Goal: Information Seeking & Learning: Learn about a topic

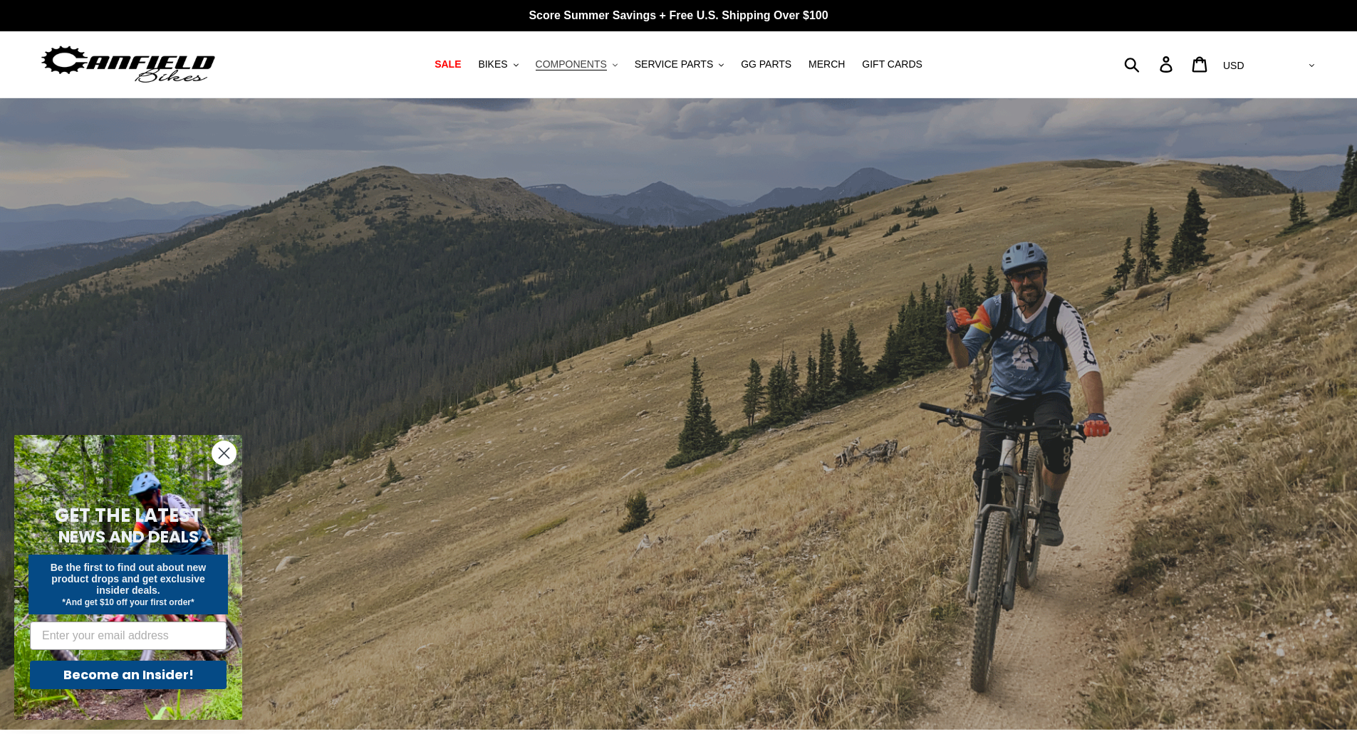
click at [590, 73] on button "COMPONENTS .cls-1{fill:#231f20}" at bounding box center [576, 64] width 96 height 19
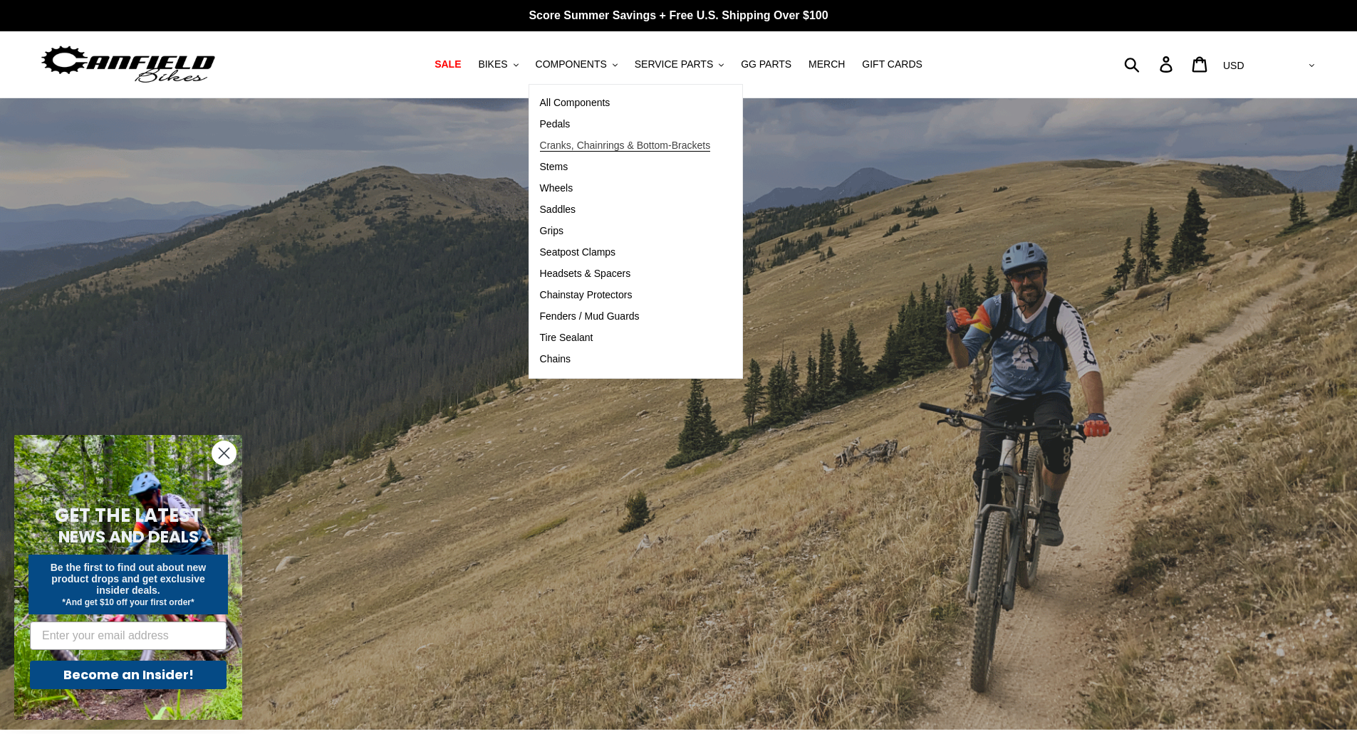
click at [579, 149] on span "Cranks, Chainrings & Bottom-Brackets" at bounding box center [625, 146] width 171 height 12
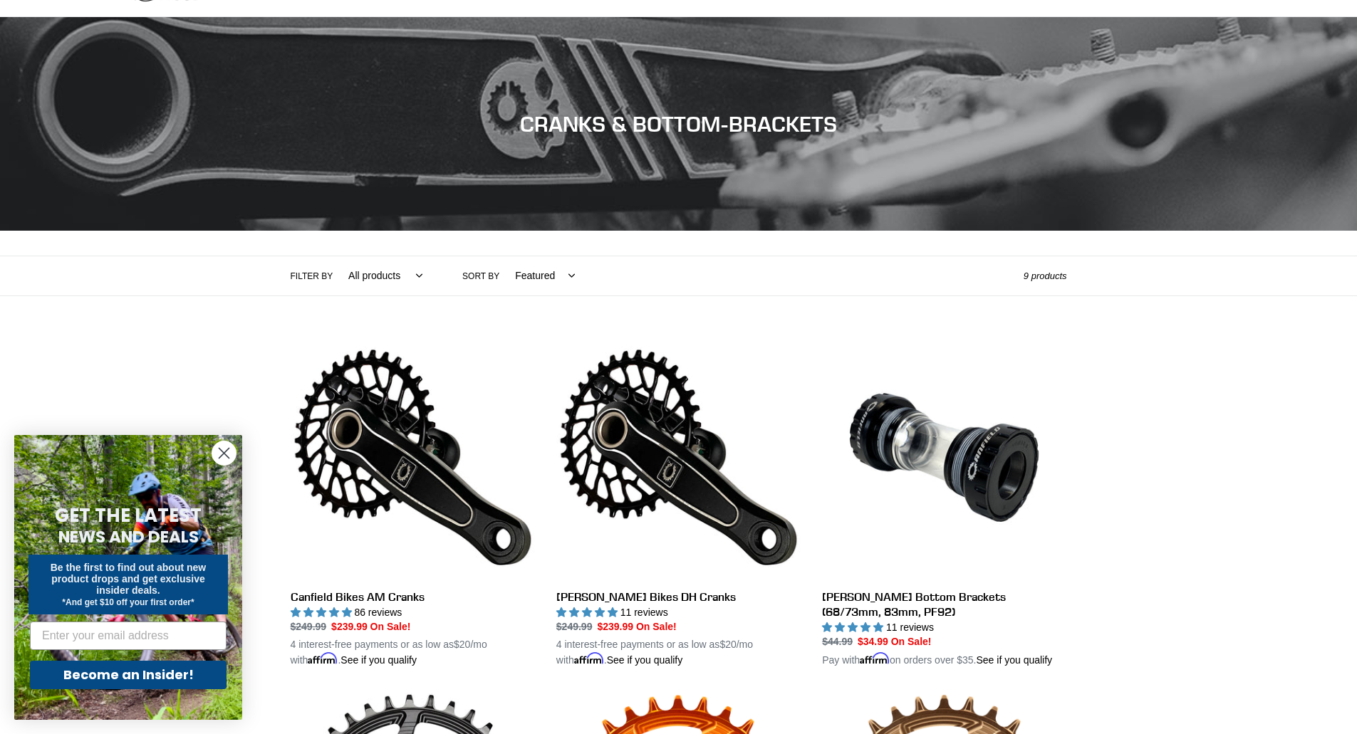
scroll to position [85, 0]
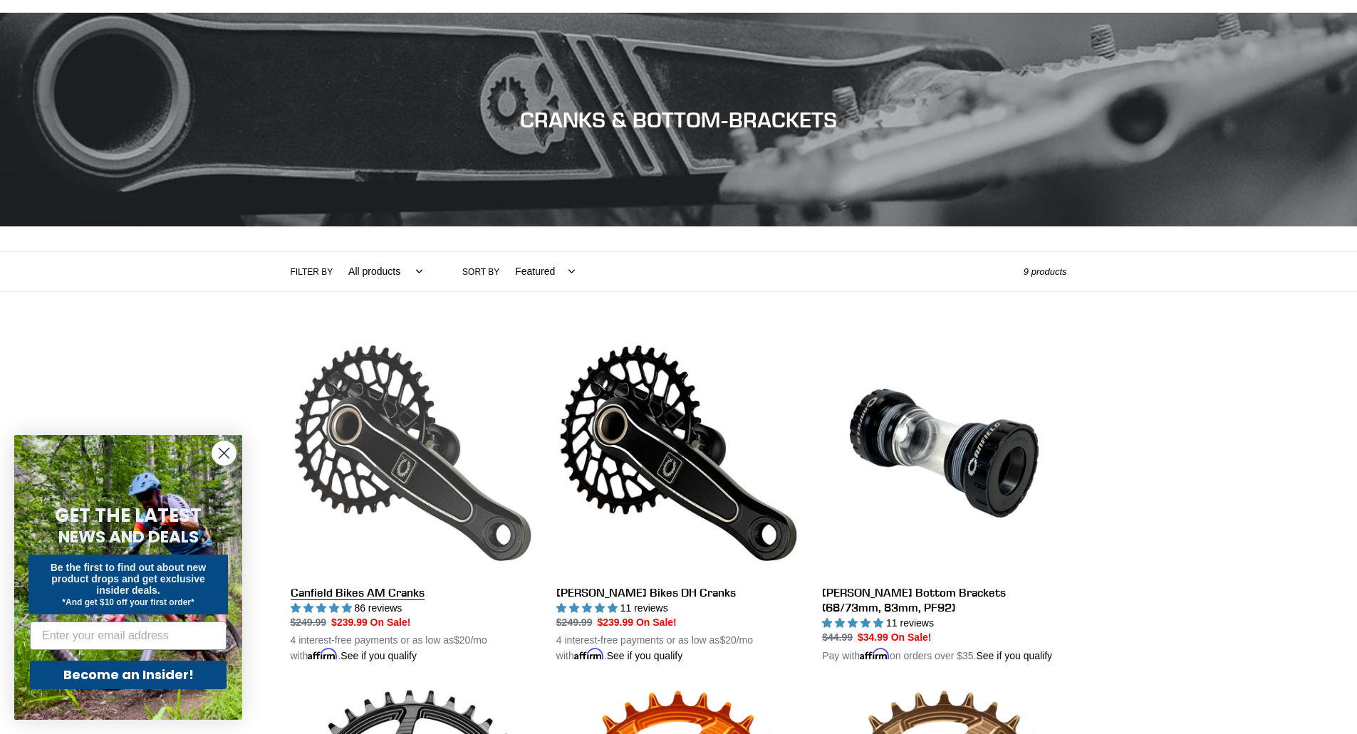
click at [391, 503] on link "Canfield Bikes AM Cranks" at bounding box center [413, 497] width 244 height 333
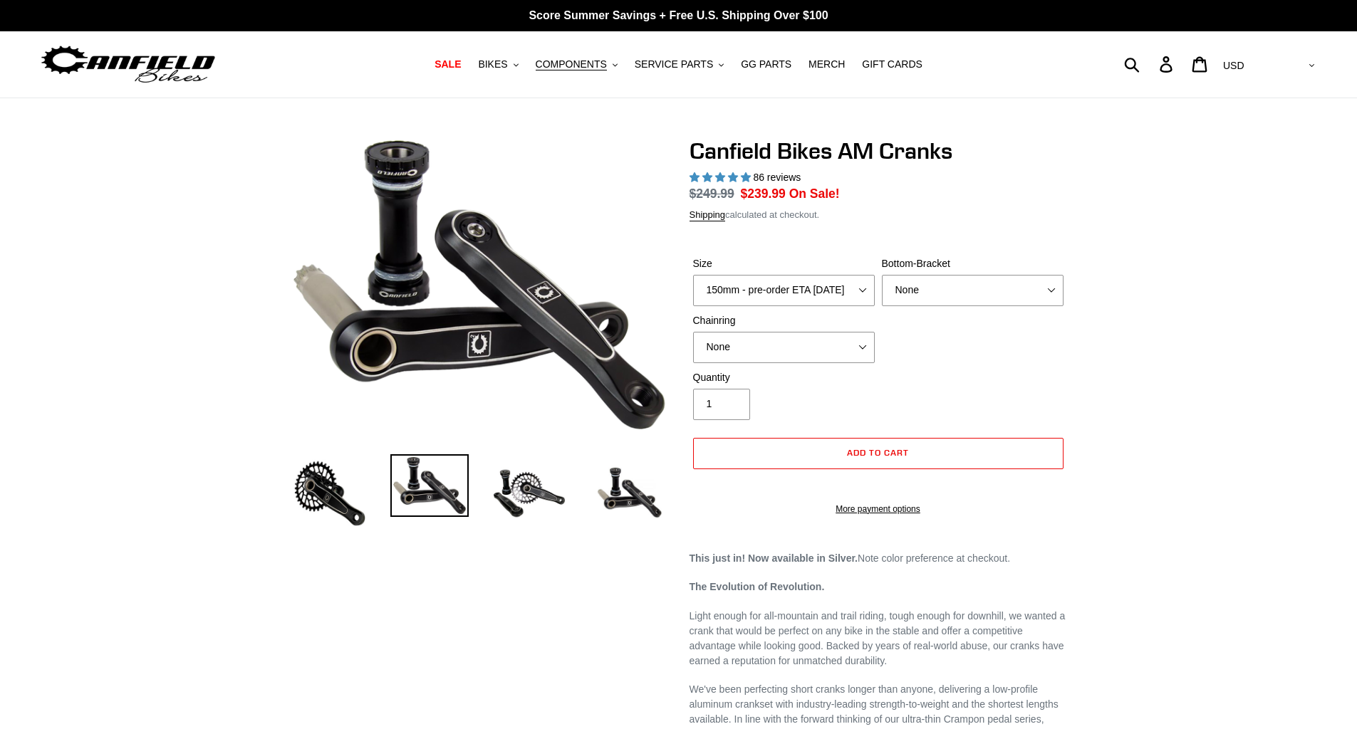
select select "highest-rating"
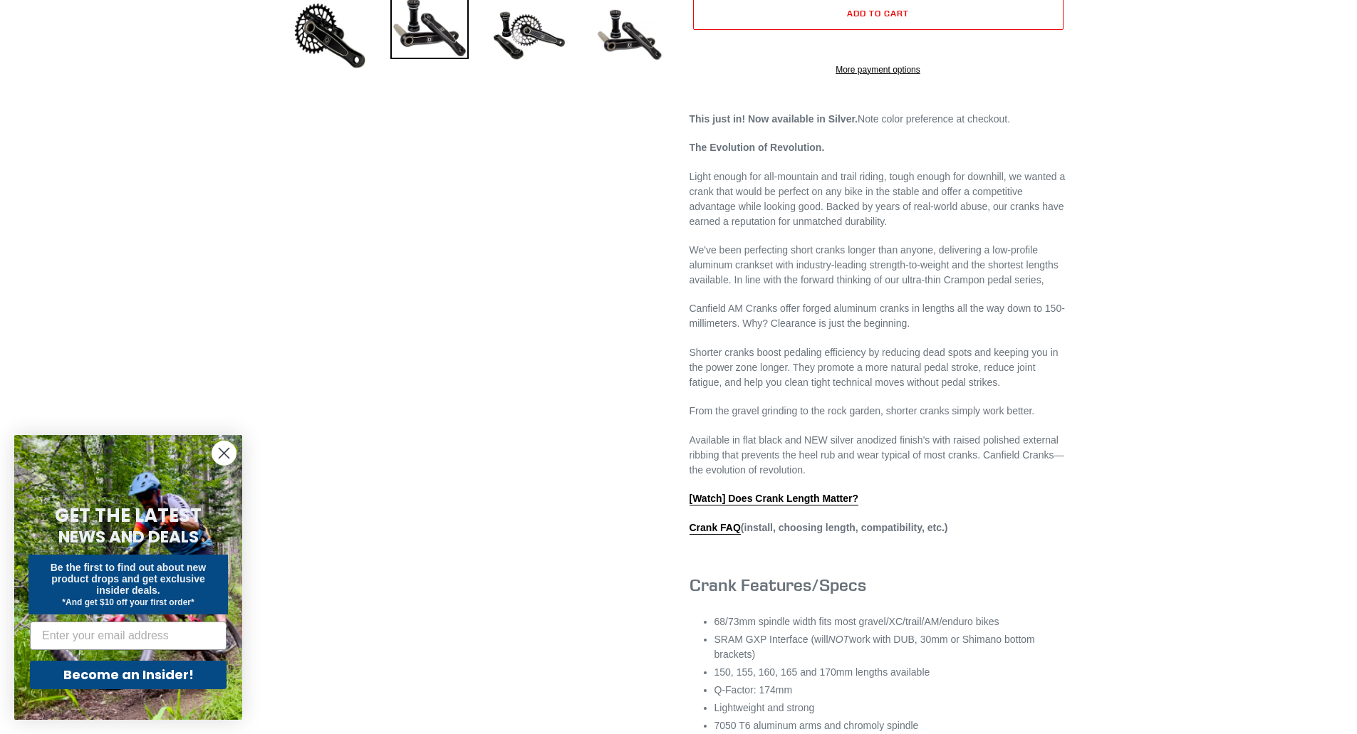
scroll to position [510, 0]
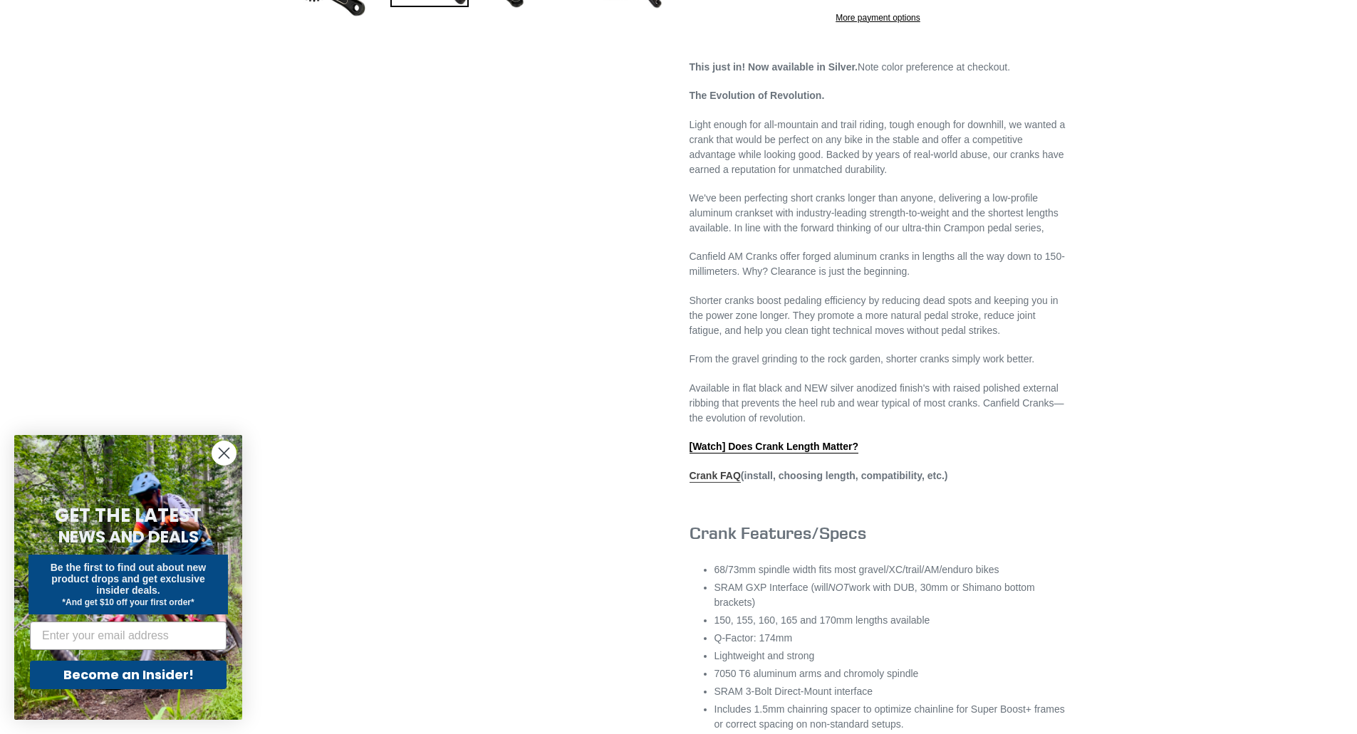
click at [706, 483] on link "Crank FAQ" at bounding box center [714, 476] width 51 height 13
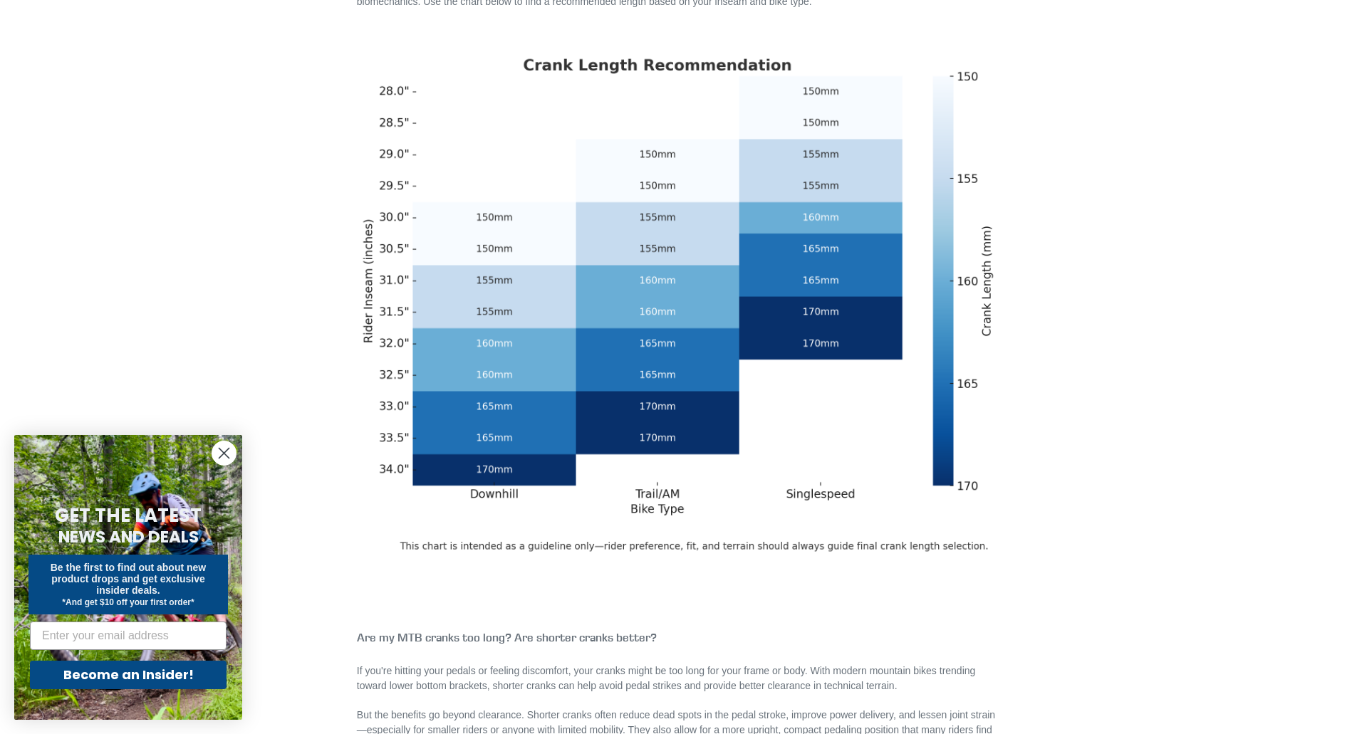
scroll to position [418, 0]
